Goal: Use online tool/utility: Utilize a website feature to perform a specific function

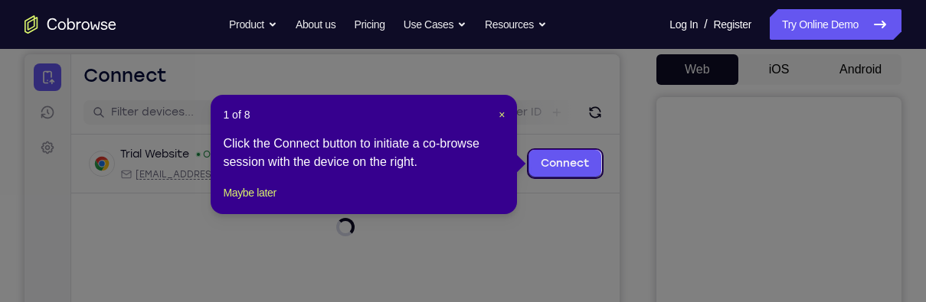
scroll to position [145, 0]
click at [501, 119] on span "×" at bounding box center [501, 114] width 6 height 12
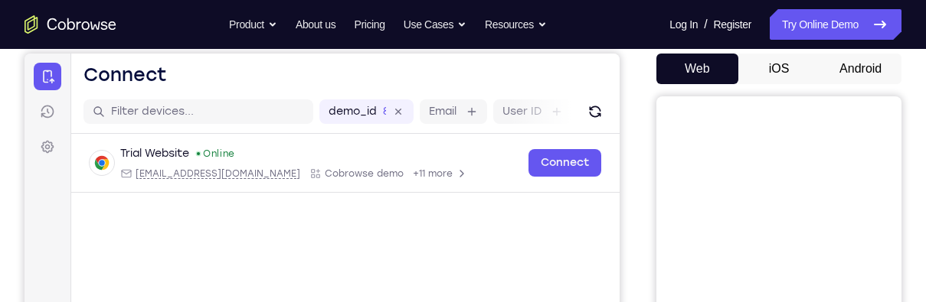
click at [878, 65] on button "Android" at bounding box center [860, 69] width 82 height 31
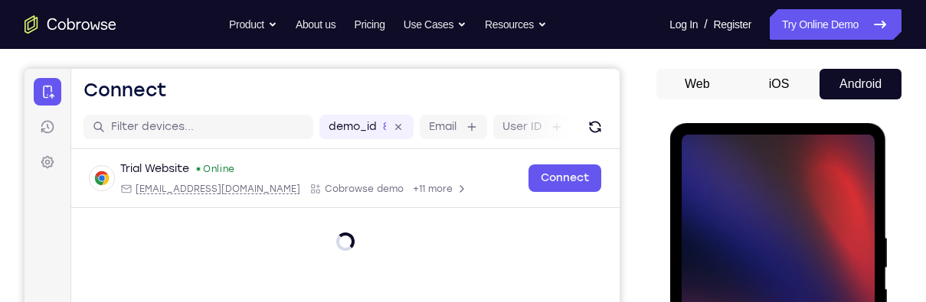
scroll to position [248, 0]
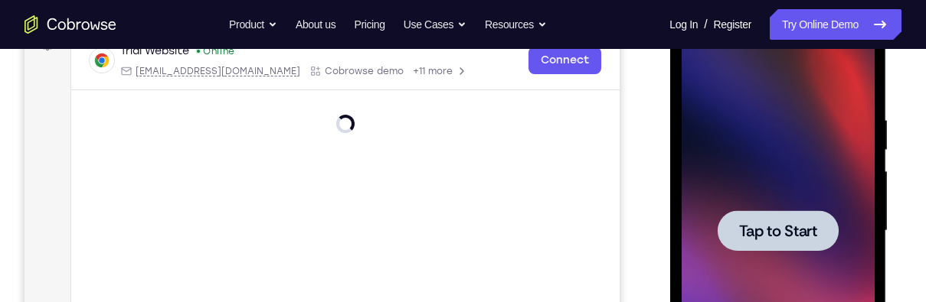
click at [795, 226] on span "Tap to Start" at bounding box center [777, 231] width 78 height 15
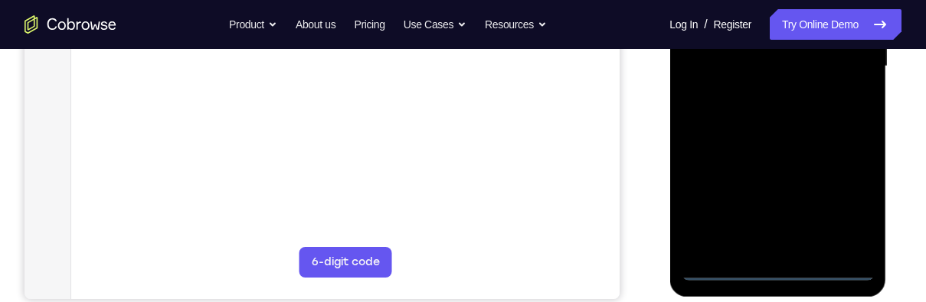
scroll to position [413, 0]
click at [775, 270] on div at bounding box center [777, 65] width 193 height 429
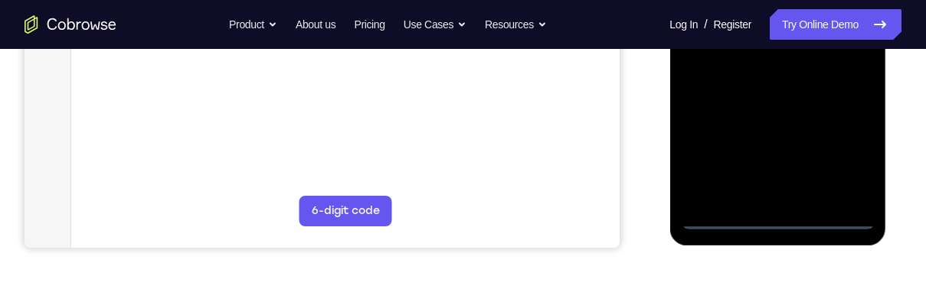
scroll to position [466, 0]
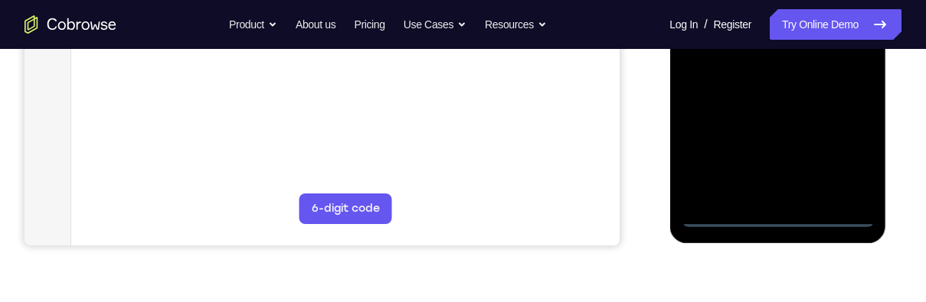
click at [845, 153] on div at bounding box center [777, 13] width 193 height 429
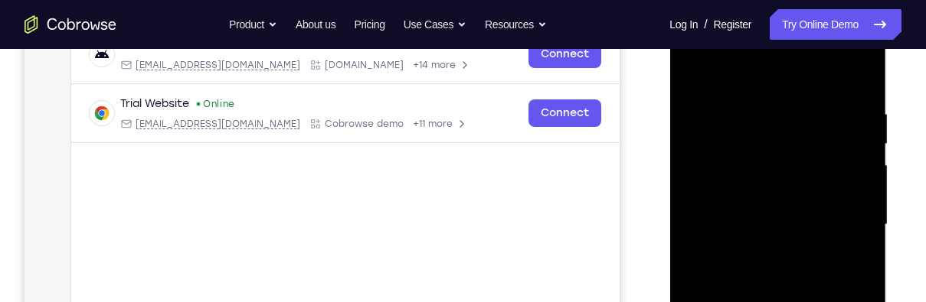
scroll to position [257, 0]
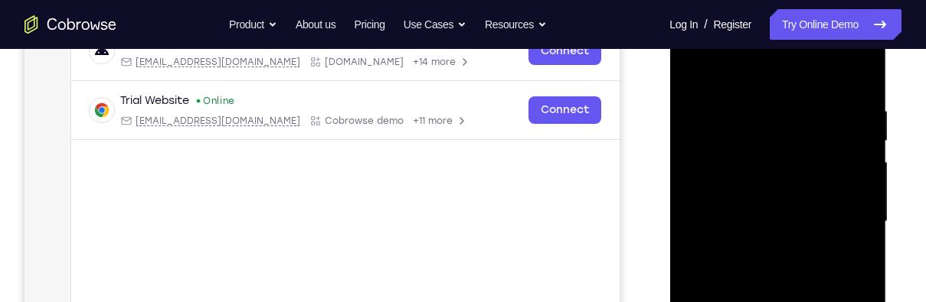
click at [825, 78] on div at bounding box center [777, 222] width 193 height 429
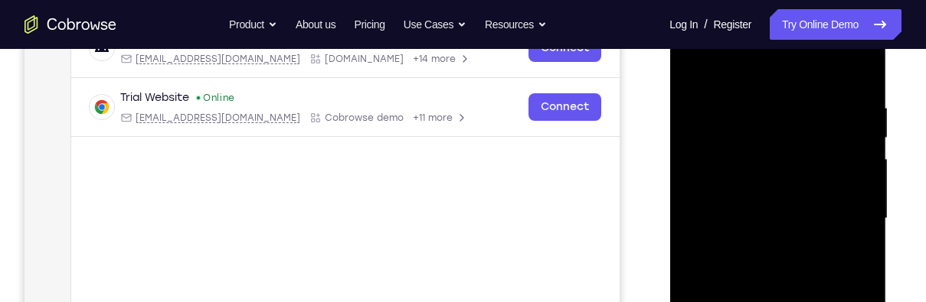
click at [842, 217] on div at bounding box center [777, 219] width 193 height 429
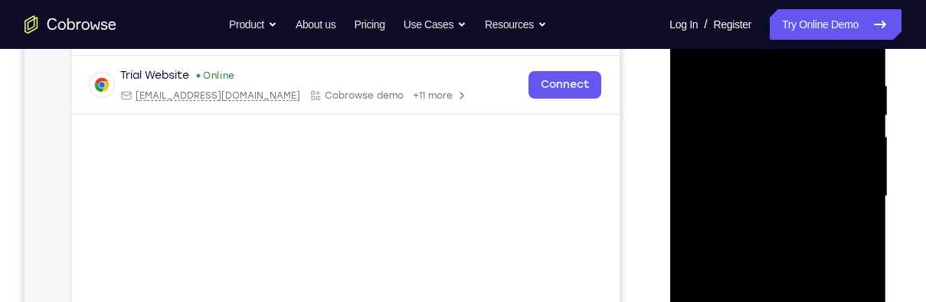
scroll to position [284, 0]
click at [766, 230] on div at bounding box center [777, 195] width 193 height 429
click at [808, 179] on div at bounding box center [777, 195] width 193 height 429
click at [812, 171] on div at bounding box center [777, 195] width 193 height 429
click at [818, 139] on div at bounding box center [777, 195] width 193 height 429
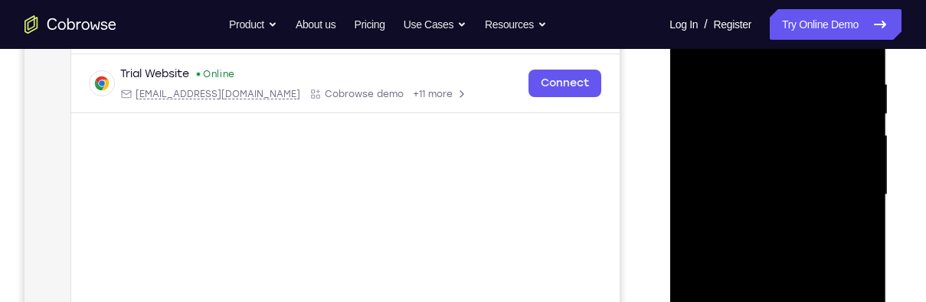
click at [830, 196] on div at bounding box center [777, 195] width 193 height 429
click at [835, 247] on div at bounding box center [777, 195] width 193 height 429
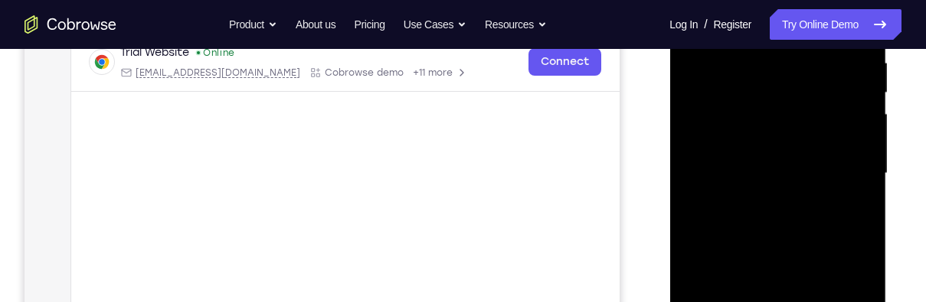
scroll to position [303, 0]
click at [831, 221] on div at bounding box center [777, 176] width 193 height 429
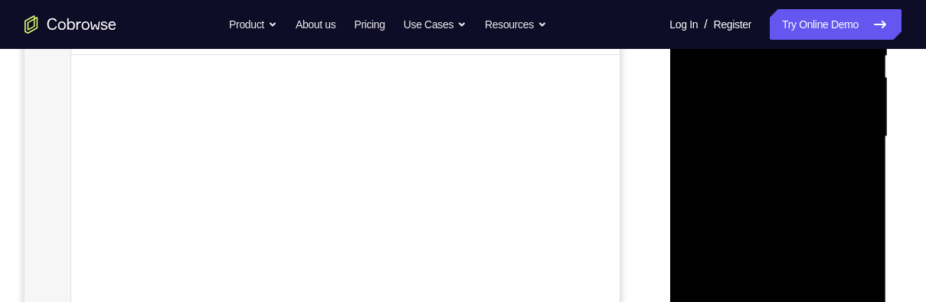
scroll to position [343, 0]
click at [839, 207] on div at bounding box center [777, 136] width 193 height 429
click at [863, 201] on div at bounding box center [777, 136] width 193 height 429
click at [833, 220] on div at bounding box center [777, 136] width 193 height 429
click at [828, 223] on div at bounding box center [777, 136] width 193 height 429
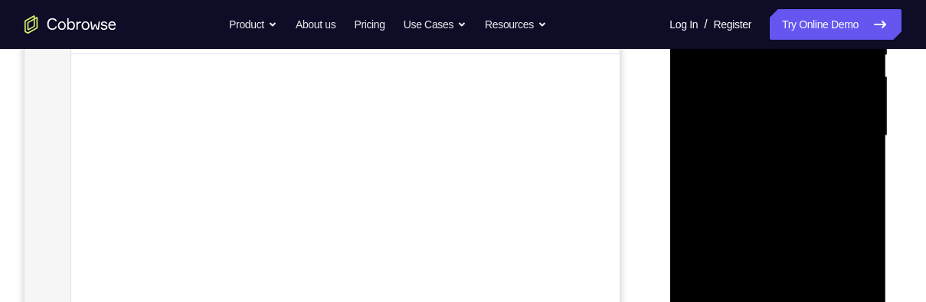
click at [864, 208] on div at bounding box center [777, 136] width 193 height 429
click at [864, 199] on div at bounding box center [777, 136] width 193 height 429
click at [864, 207] on div at bounding box center [777, 136] width 193 height 429
click at [865, 207] on div at bounding box center [777, 136] width 193 height 429
click at [863, 211] on div at bounding box center [777, 136] width 193 height 429
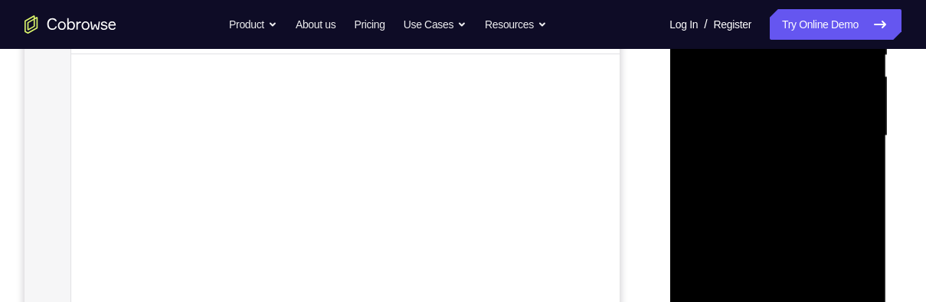
click at [868, 204] on div at bounding box center [777, 136] width 193 height 429
click at [865, 209] on div at bounding box center [777, 136] width 193 height 429
click at [867, 203] on div at bounding box center [777, 135] width 193 height 429
click at [864, 207] on div at bounding box center [777, 135] width 193 height 429
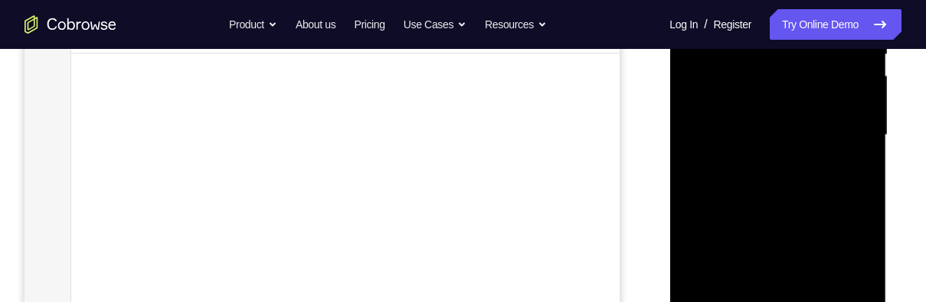
click at [861, 202] on div at bounding box center [777, 135] width 193 height 429
click at [862, 208] on div at bounding box center [777, 135] width 193 height 429
click at [859, 205] on div at bounding box center [777, 135] width 193 height 429
click at [857, 206] on div at bounding box center [777, 134] width 193 height 429
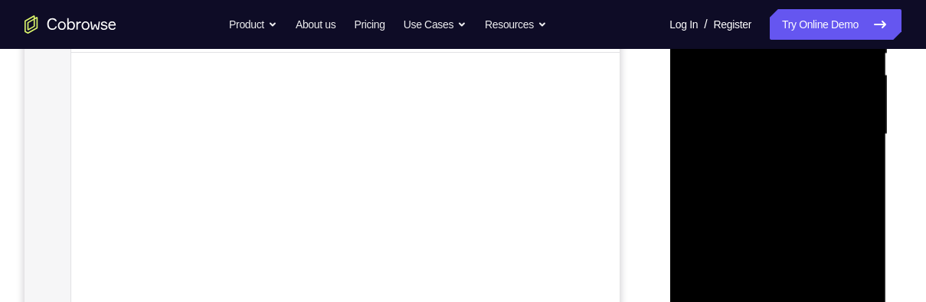
click at [864, 207] on div at bounding box center [777, 134] width 193 height 429
click at [861, 207] on div at bounding box center [777, 134] width 193 height 429
click at [860, 209] on div at bounding box center [777, 134] width 193 height 429
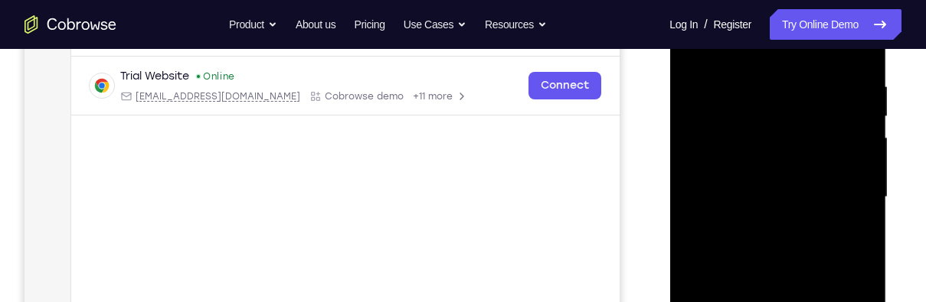
scroll to position [280, 0]
click at [765, 87] on div at bounding box center [777, 199] width 193 height 429
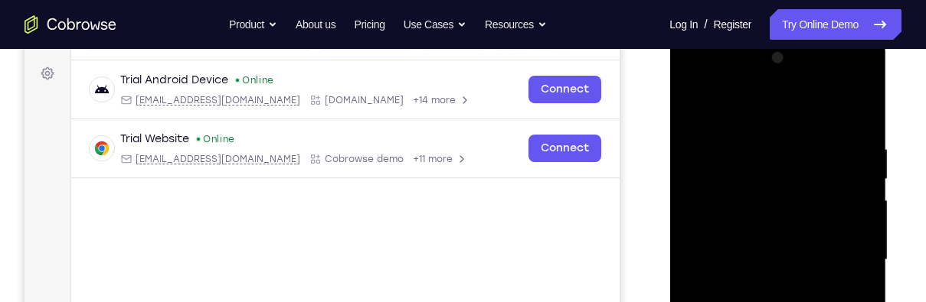
scroll to position [217, 0]
click at [857, 120] on div at bounding box center [777, 261] width 193 height 429
click at [858, 142] on div at bounding box center [777, 259] width 193 height 429
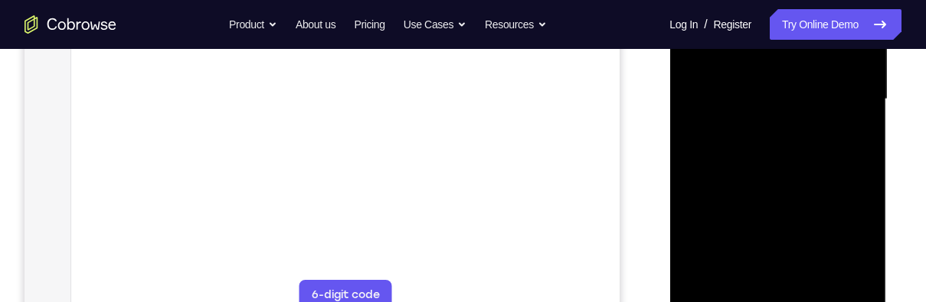
scroll to position [384, 0]
click at [773, 277] on div at bounding box center [777, 95] width 193 height 429
click at [857, 257] on div at bounding box center [777, 95] width 193 height 429
click at [841, 127] on div at bounding box center [777, 95] width 193 height 429
click at [808, 272] on div at bounding box center [777, 95] width 193 height 429
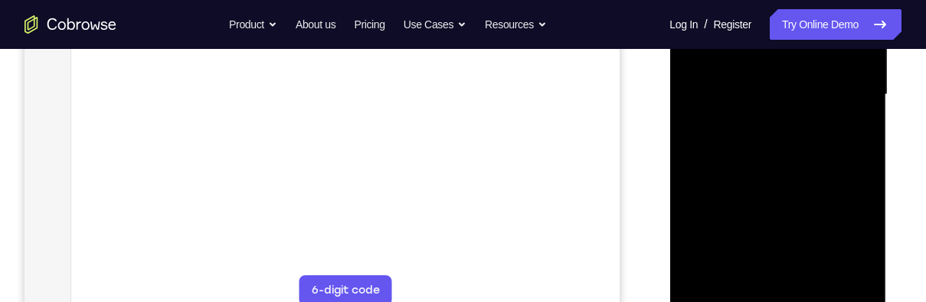
click at [851, 266] on div at bounding box center [777, 95] width 193 height 429
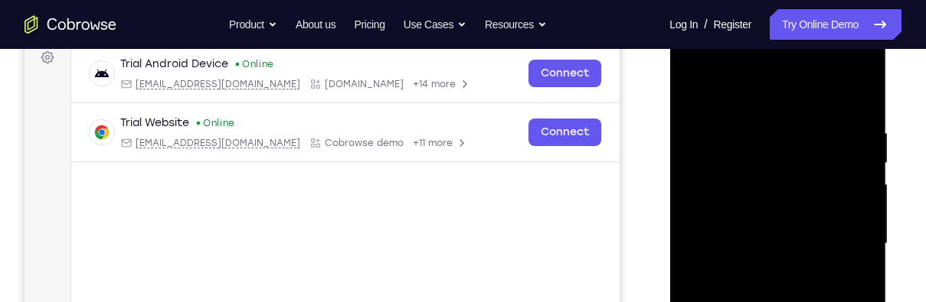
scroll to position [234, 0]
click at [860, 103] on div at bounding box center [777, 245] width 193 height 429
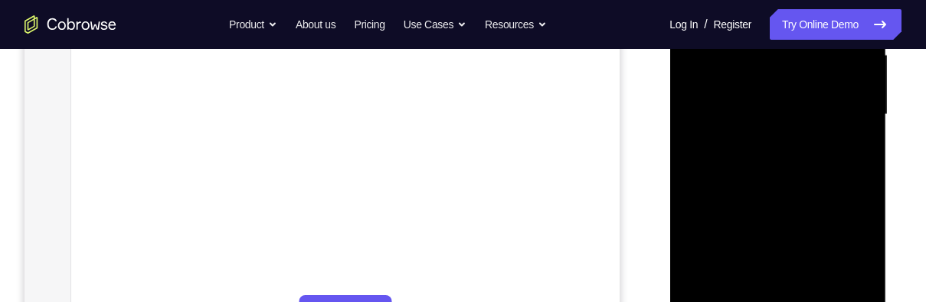
scroll to position [408, 0]
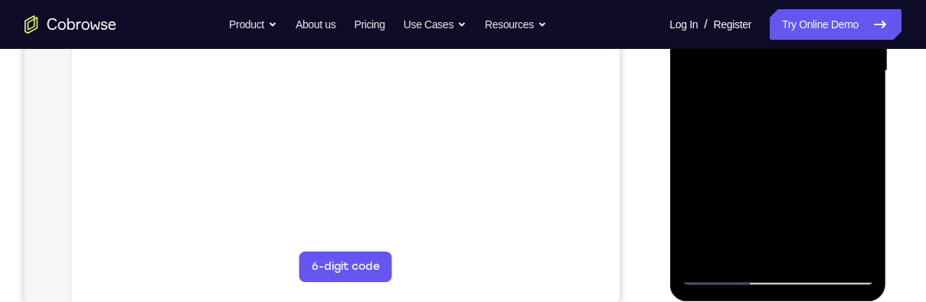
click at [819, 256] on div at bounding box center [777, 71] width 193 height 429
click at [810, 154] on div at bounding box center [777, 71] width 193 height 429
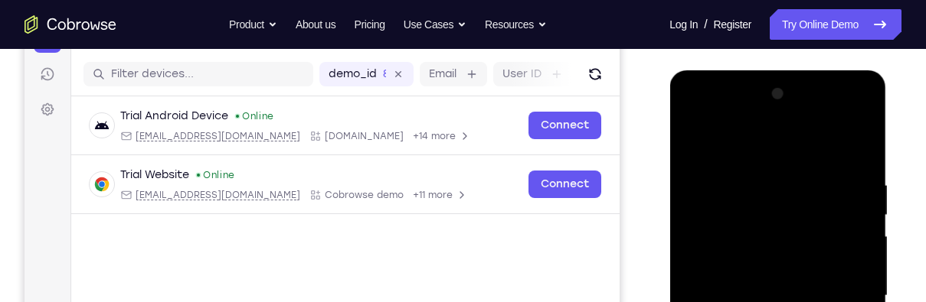
scroll to position [181, 0]
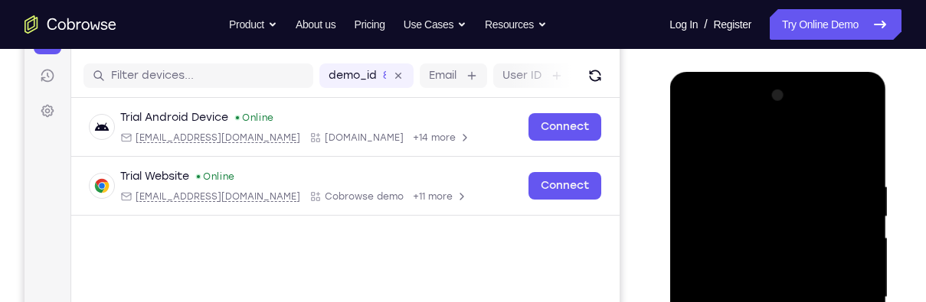
click at [706, 146] on div at bounding box center [777, 297] width 193 height 429
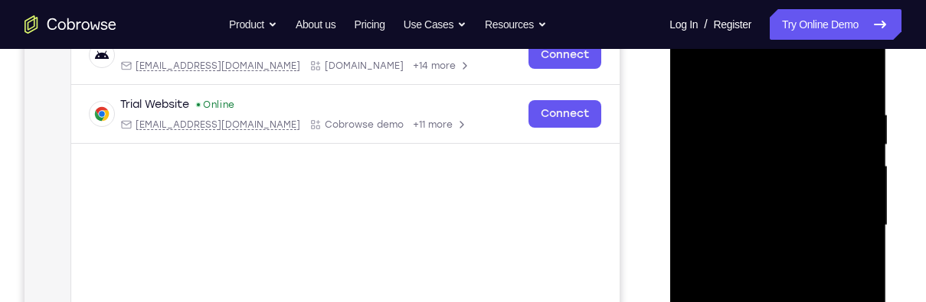
scroll to position [265, 0]
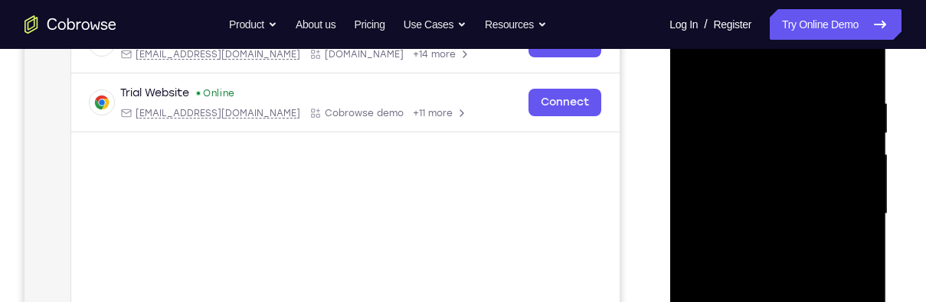
click at [867, 221] on div at bounding box center [777, 214] width 193 height 429
click at [869, 218] on div at bounding box center [777, 214] width 193 height 429
click at [867, 213] on div at bounding box center [777, 214] width 193 height 429
click at [862, 214] on div at bounding box center [777, 214] width 193 height 429
click at [863, 220] on div at bounding box center [777, 214] width 193 height 429
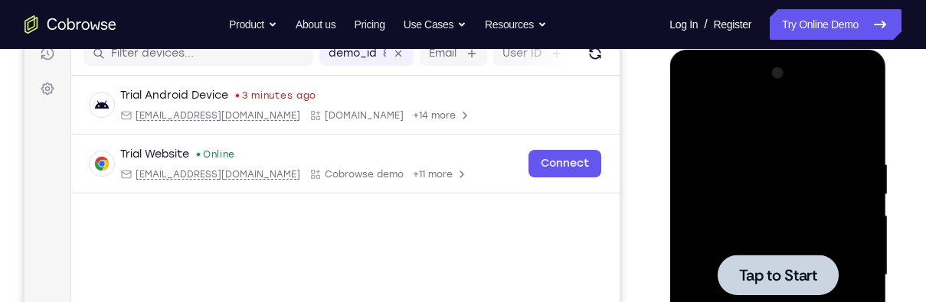
scroll to position [0, 0]
